Goal: Obtain resource: Obtain resource

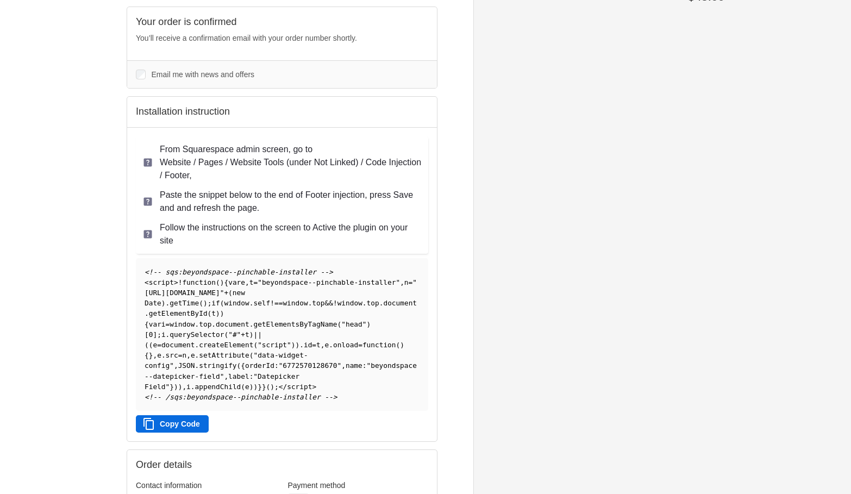
scroll to position [106, 0]
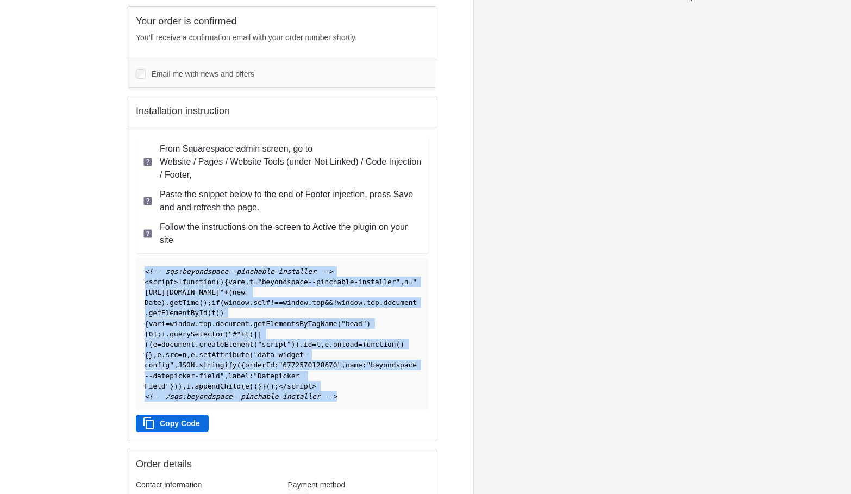
drag, startPoint x: 340, startPoint y: 415, endPoint x: 141, endPoint y: 267, distance: 248.1
click at [141, 267] on pre "<!-- sqs:beyondspace--pinchable-installer --> < script > ! function ( ) { var e…" at bounding box center [282, 334] width 292 height 153
click at [186, 432] on button "Copy Code" at bounding box center [172, 423] width 73 height 17
click at [180, 432] on button "Copy Code" at bounding box center [172, 423] width 73 height 17
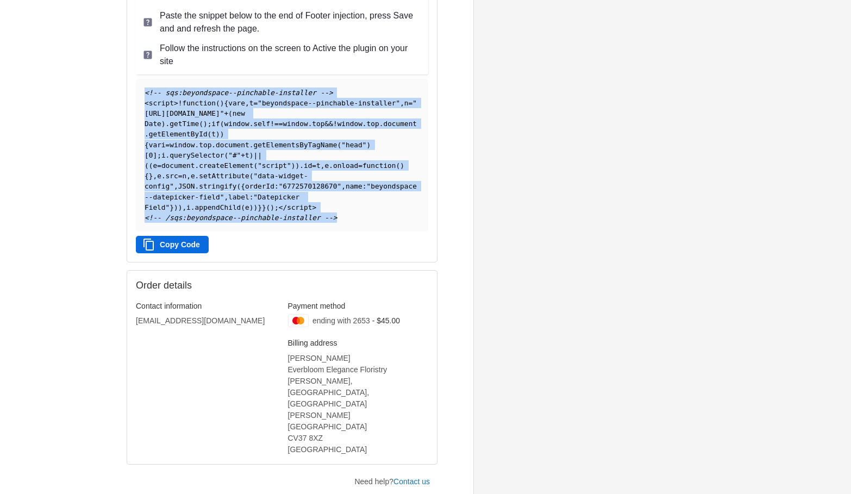
scroll to position [312, 0]
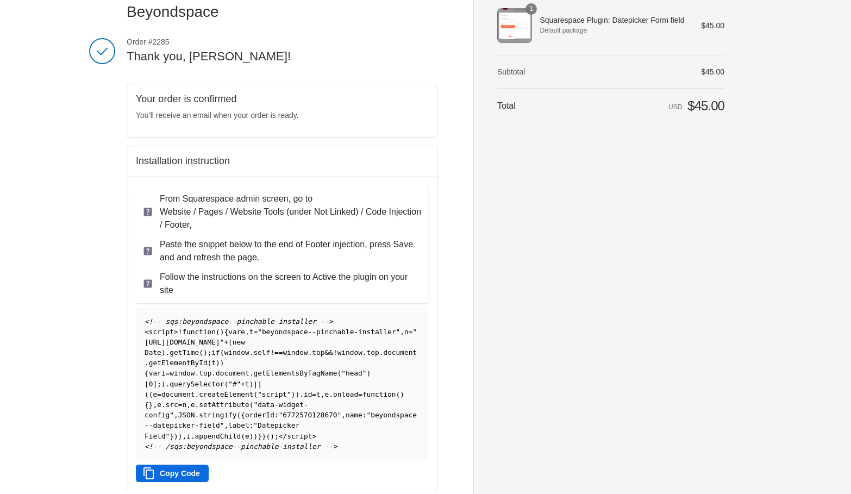
scroll to position [31, 0]
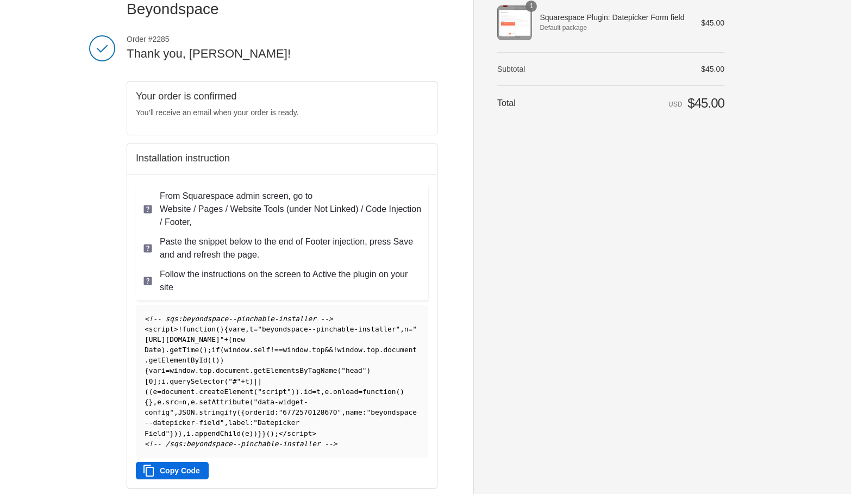
click at [164, 479] on button "Copy Code" at bounding box center [172, 470] width 73 height 17
